Goal: Task Accomplishment & Management: Use online tool/utility

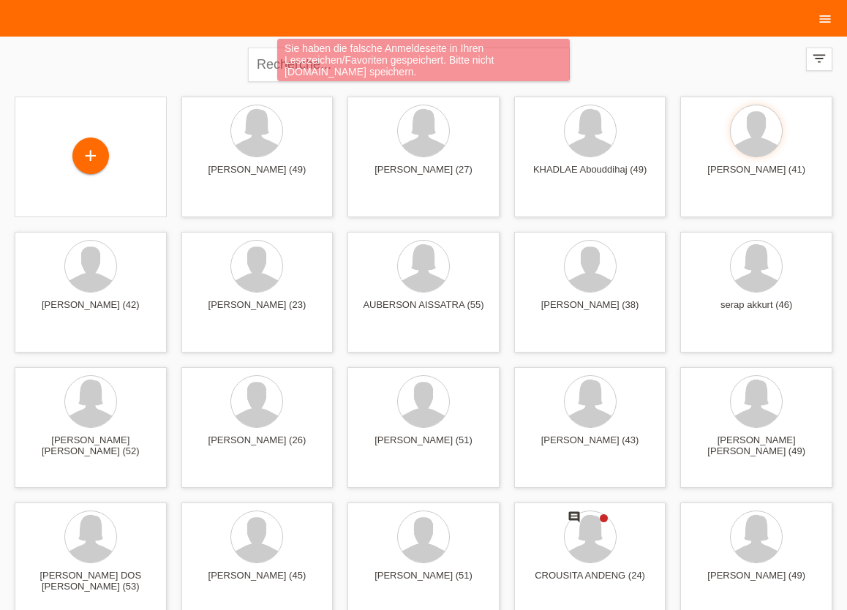
click at [823, 24] on icon "menu" at bounding box center [825, 19] width 15 height 15
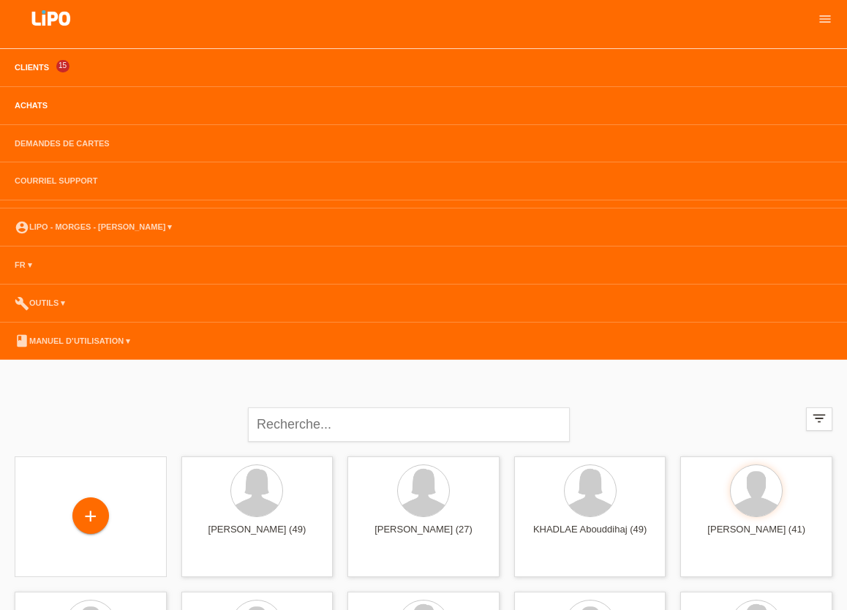
click at [31, 107] on link "Achats" at bounding box center [31, 105] width 48 height 9
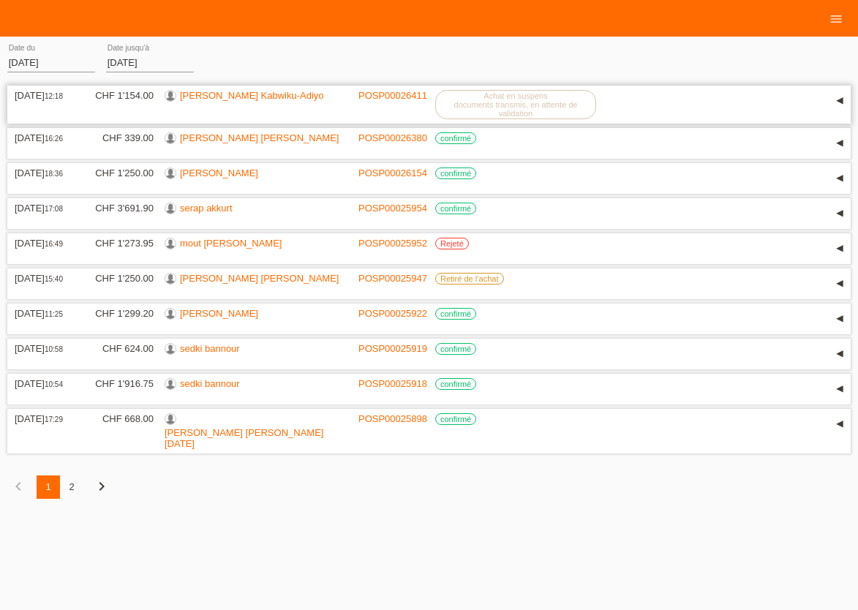
click at [244, 94] on link "[PERSON_NAME] Kabwiku-Adiyo" at bounding box center [252, 95] width 144 height 11
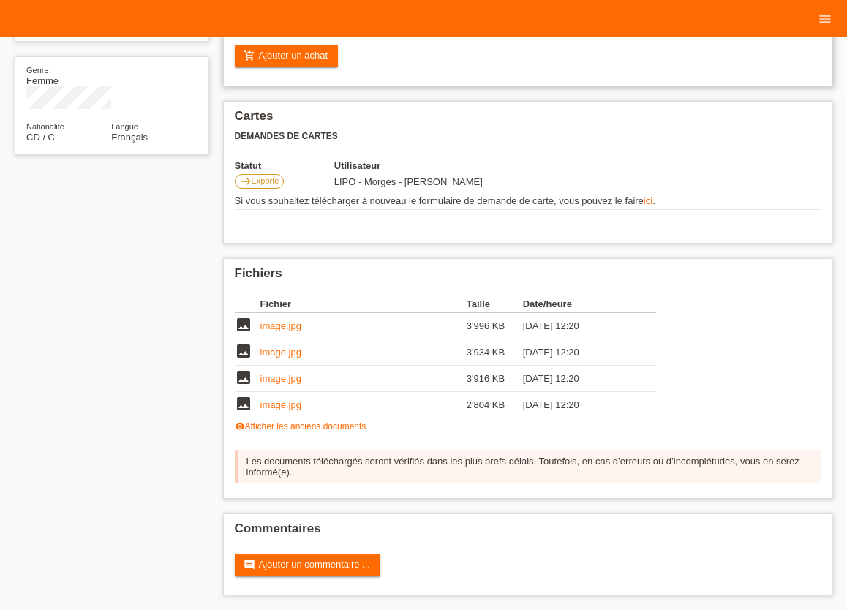
scroll to position [231, 0]
click at [284, 407] on link "image.jpg" at bounding box center [280, 404] width 41 height 11
click at [274, 322] on link "image.jpg" at bounding box center [280, 325] width 41 height 11
click at [270, 374] on link "image.jpg" at bounding box center [280, 378] width 41 height 11
click at [829, 20] on icon "menu" at bounding box center [825, 19] width 15 height 15
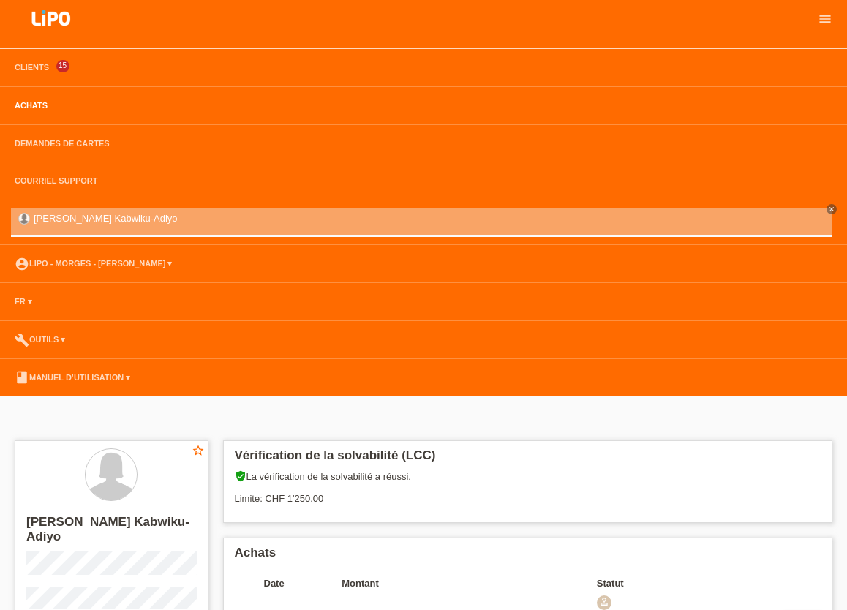
click at [37, 106] on link "Achats" at bounding box center [31, 105] width 48 height 9
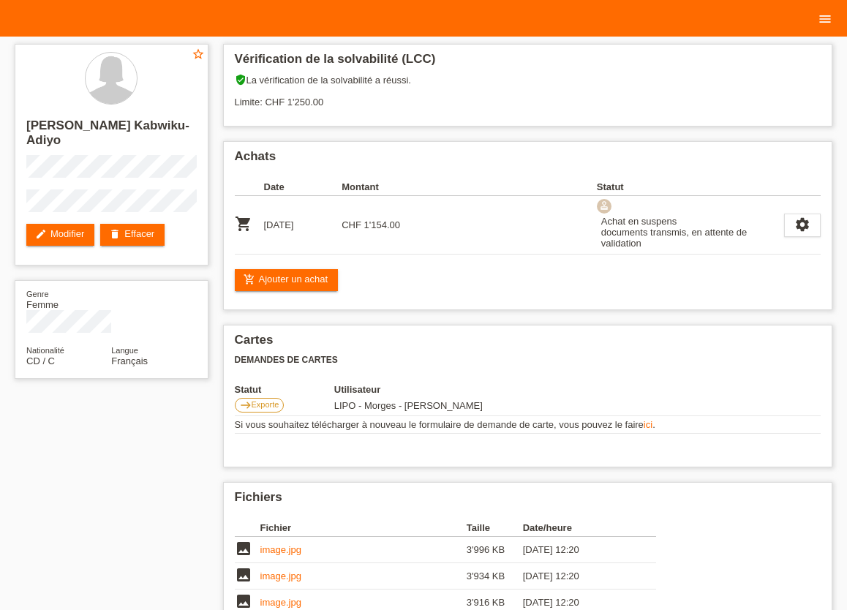
click at [823, 23] on icon "menu" at bounding box center [825, 19] width 15 height 15
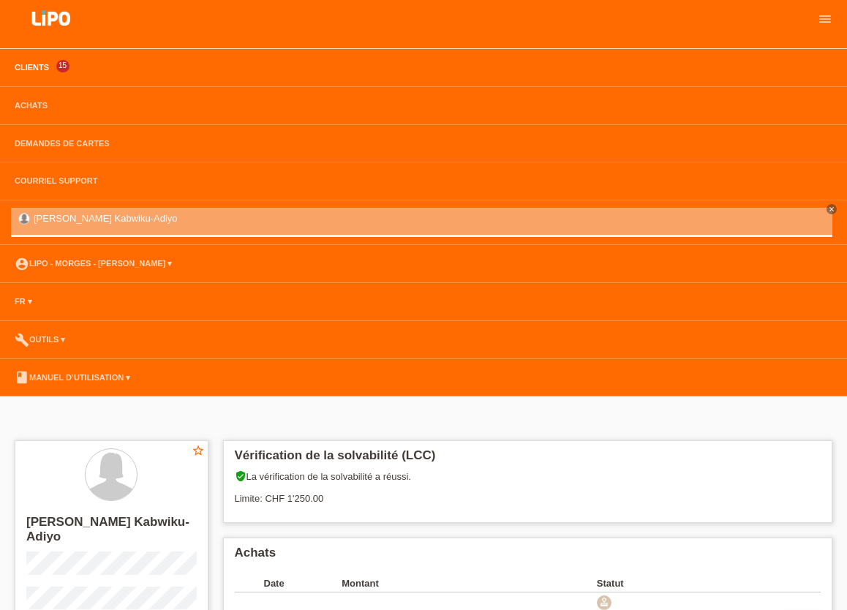
click at [29, 67] on link "Clients" at bounding box center [31, 67] width 49 height 9
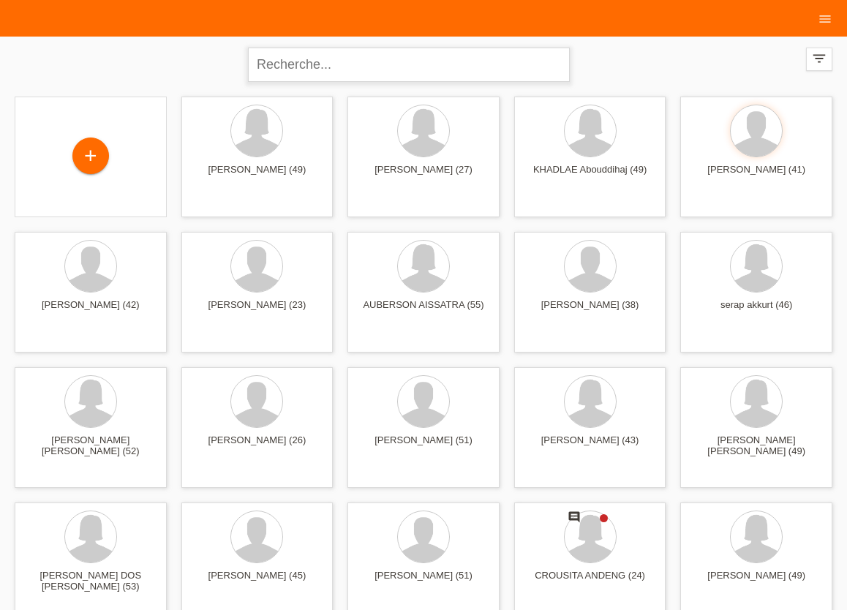
click at [301, 69] on input "text" at bounding box center [409, 65] width 322 height 34
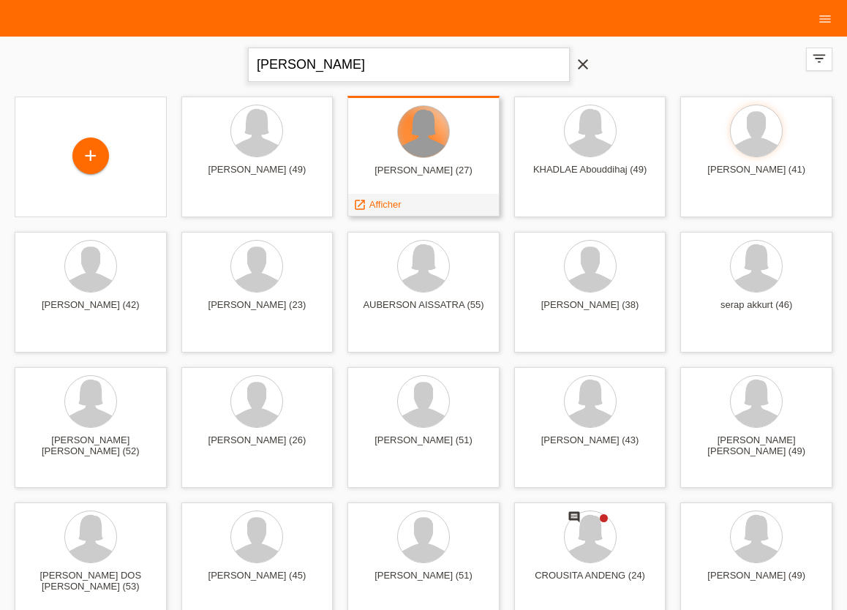
type input "ben khalifa"
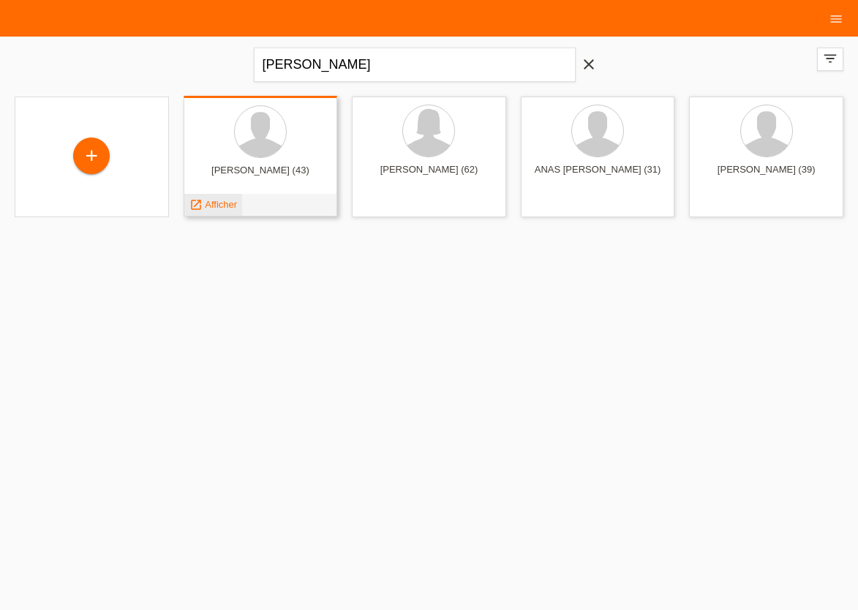
click at [225, 204] on span "Afficher" at bounding box center [221, 204] width 32 height 11
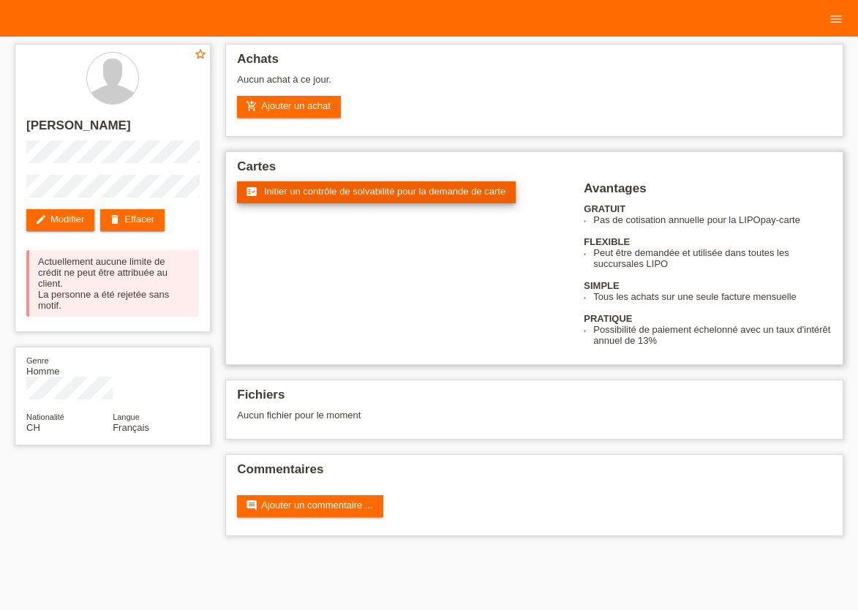
click at [313, 195] on span "Initier un contrôle de solvabilité pour la demande de carte" at bounding box center [384, 191] width 241 height 11
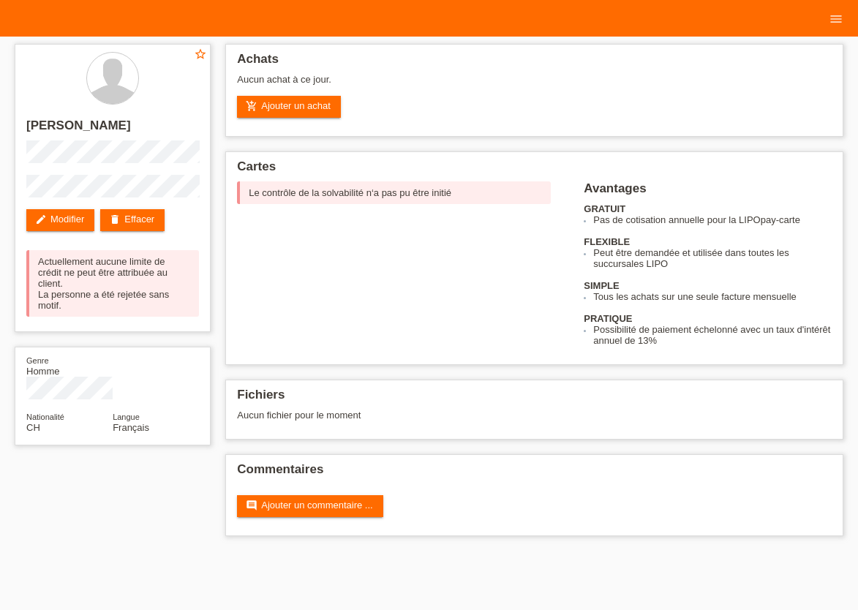
click at [0, 244] on div "star_border [PERSON_NAME] edit Modifier delete Effacer Actuellement aucune limi…" at bounding box center [429, 294] width 858 height 514
